Goal: Information Seeking & Learning: Learn about a topic

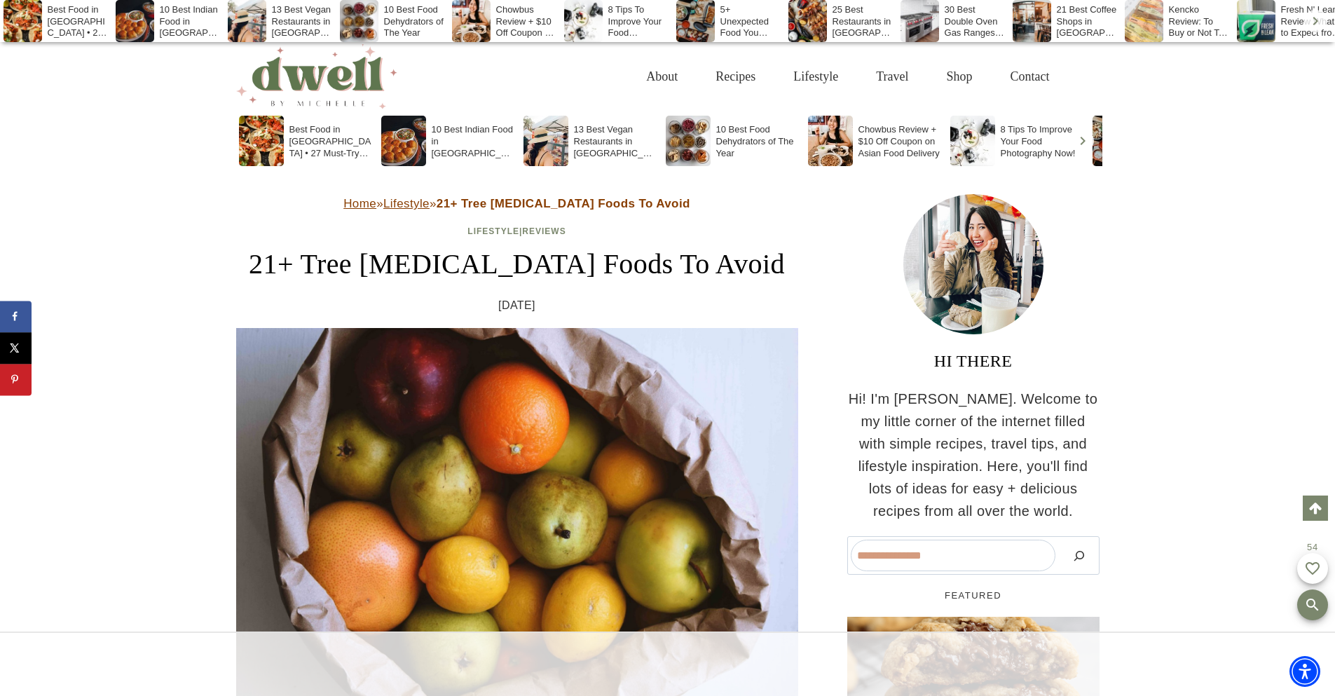
scroll to position [3612, 0]
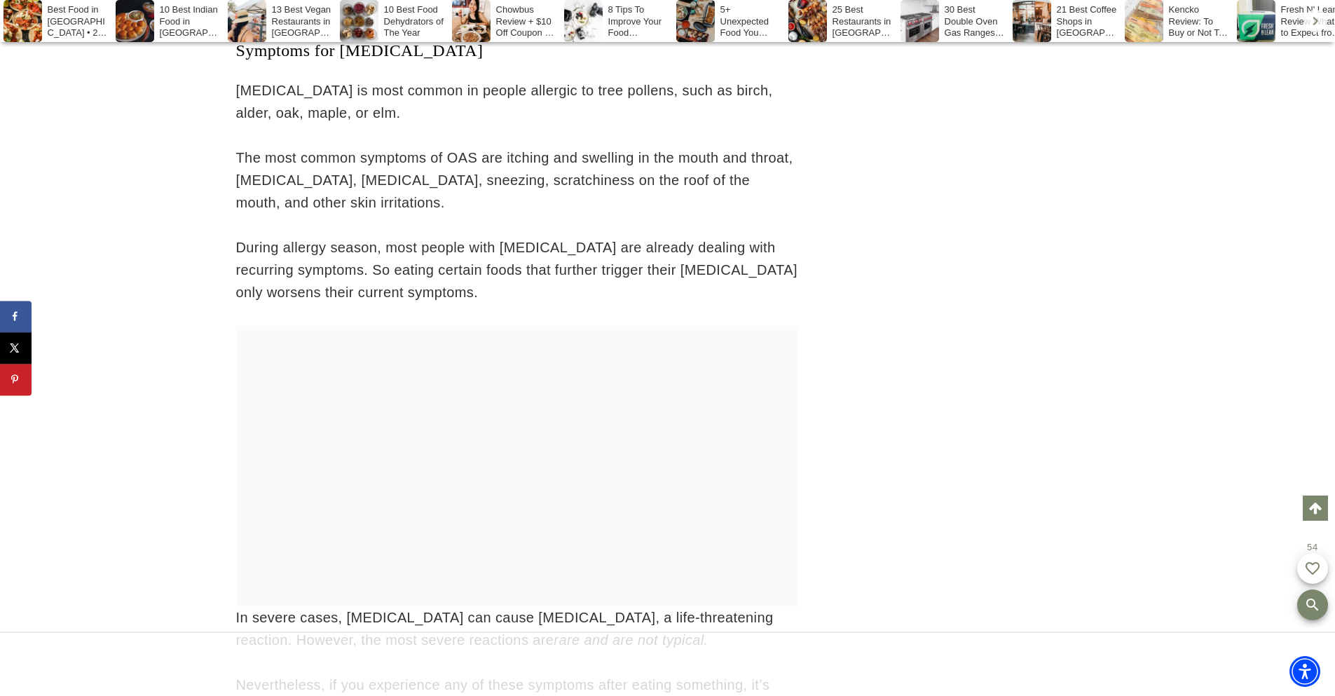
click at [516, 673] on div at bounding box center [667, 663] width 1335 height 64
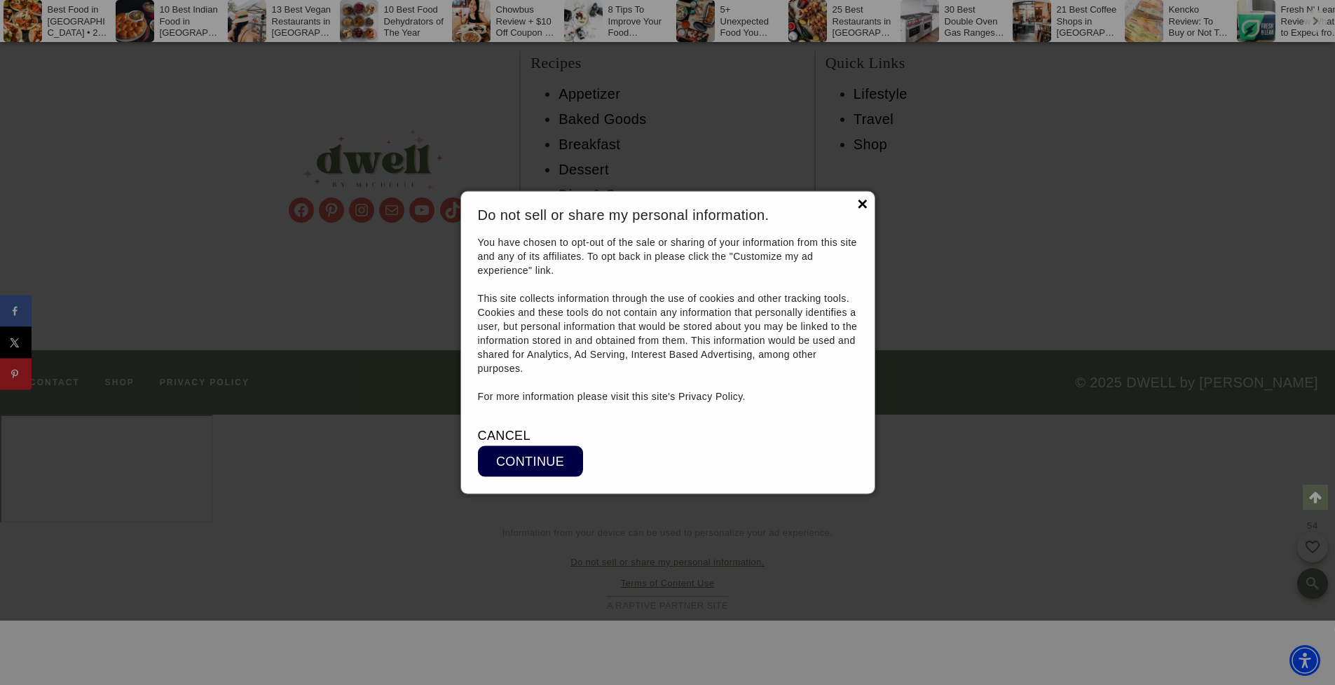
scroll to position [18772, 0]
